Goal: Answer question/provide support

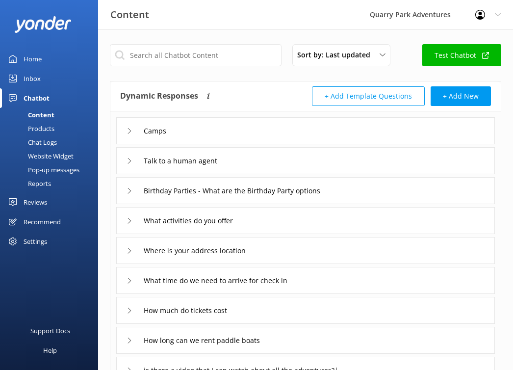
click at [34, 79] on div "Inbox" at bounding box center [32, 79] width 17 height 20
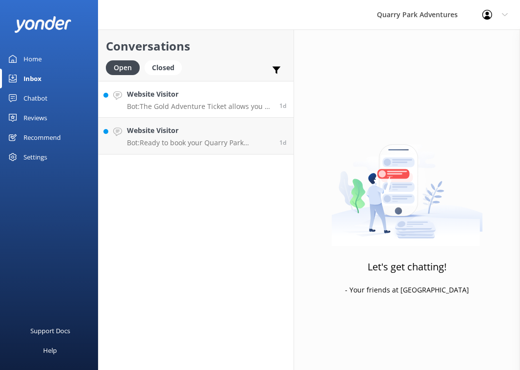
click at [169, 108] on p "Bot: The Gold Adventure Ticket allows you to enjoy 4 hours of adventure time in…" at bounding box center [199, 106] width 145 height 9
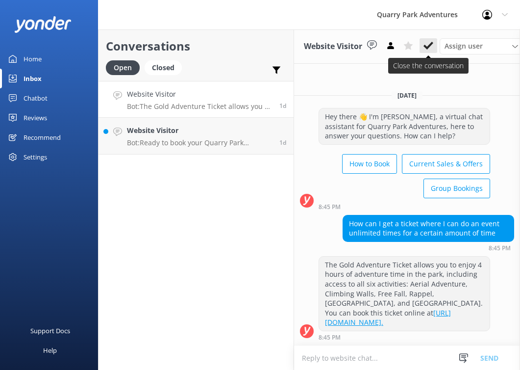
click at [427, 48] on use at bounding box center [429, 46] width 10 height 8
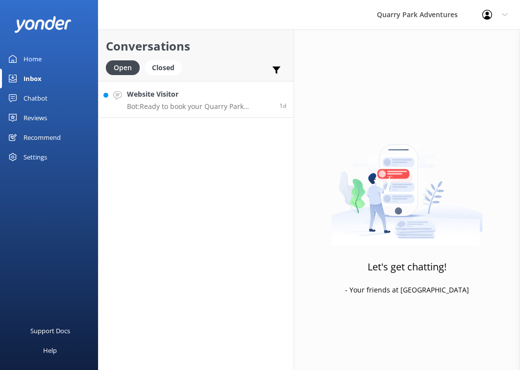
click at [196, 107] on p "Bot: Ready to book your Quarry Park adventure? Simply check live availability a…" at bounding box center [199, 106] width 145 height 9
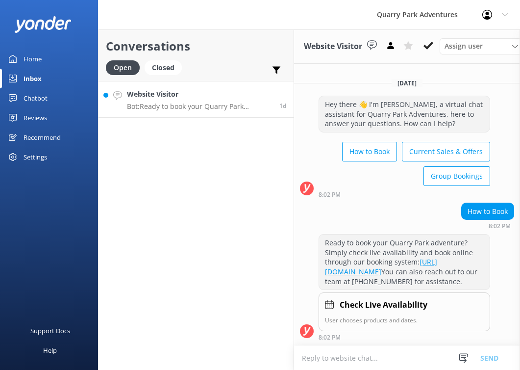
scroll to position [10, 0]
click at [431, 51] on button at bounding box center [429, 45] width 18 height 15
